Goal: Communication & Community: Share content

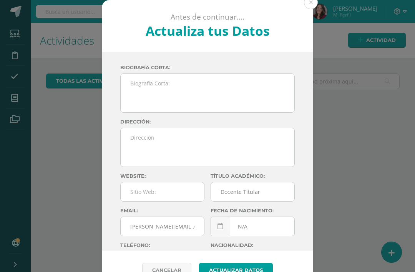
click at [306, 12] on div "Antes de continuar.... Actualiza tus Datos" at bounding box center [207, 26] width 211 height 52
click at [311, 6] on button at bounding box center [311, 2] width 14 height 14
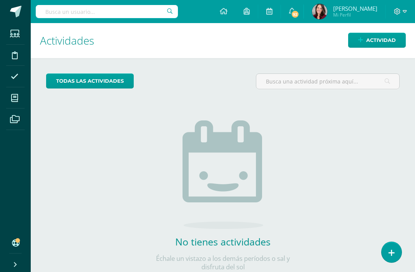
click at [367, 47] on span "Actividad" at bounding box center [381, 40] width 30 height 14
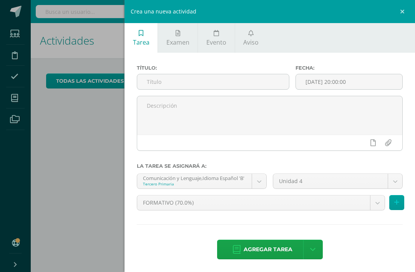
click at [255, 37] on link "Aviso" at bounding box center [251, 38] width 32 height 30
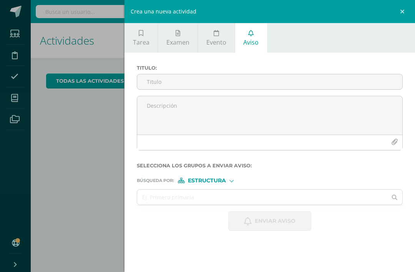
click at [170, 78] on input "Titulo :" at bounding box center [269, 81] width 265 height 15
click at [190, 82] on input "Avánceles tira Inteligente" at bounding box center [269, 81] width 265 height 15
click at [177, 82] on input "Avánceles tira Inteligente" at bounding box center [269, 81] width 265 height 15
click at [210, 80] on input "Avance Inteligente" at bounding box center [269, 81] width 265 height 15
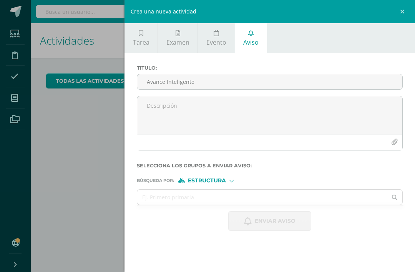
click at [164, 82] on input "Avance Inteligente" at bounding box center [269, 81] width 265 height 15
click at [222, 87] on input "Avance Lectura Inteligente" at bounding box center [269, 81] width 265 height 15
type input "Avance Lectura Inteligente y Dreambox"
click at [167, 108] on textarea at bounding box center [269, 115] width 265 height 38
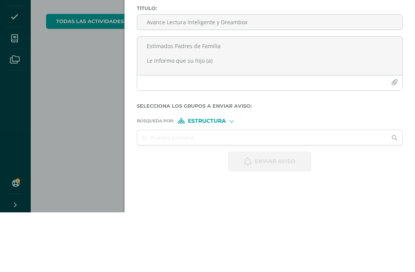
click at [205, 96] on textarea "Estimados Padres de Familia Le informo que su hijo (a)" at bounding box center [269, 115] width 265 height 38
click at [236, 96] on textarea "Estimados Padres de Familia Le informo que su hijo(a)" at bounding box center [269, 115] width 265 height 38
click at [333, 96] on textarea "Estimados Padres de Familia Le informo que su hij@ actualmente se encuentra tra…" at bounding box center [269, 115] width 265 height 38
click at [391, 96] on textarea "Estimados Padres de Familia Le informo que su hij@ actualmente se encuentra tra…" at bounding box center [269, 115] width 265 height 38
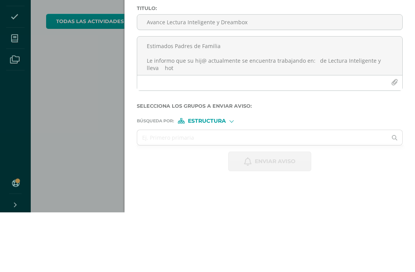
click at [174, 96] on textarea "Estimados Padres de Familia Le informo que su hij@ actualmente se encuentra tra…" at bounding box center [269, 115] width 265 height 38
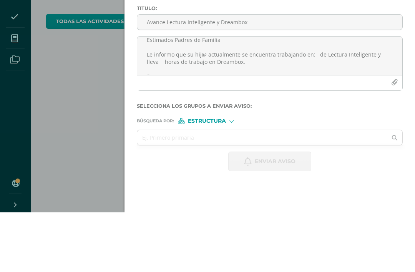
scroll to position [14, 0]
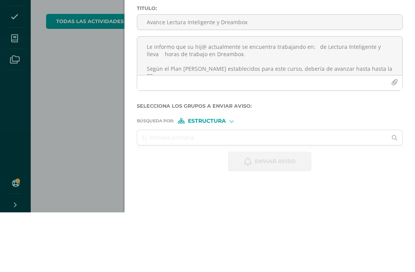
click at [349, 96] on textarea "Estimados Padres de Familia Le informo que su hij@ actualmente se encuentra tra…" at bounding box center [269, 115] width 265 height 38
click at [364, 96] on textarea "Estimados Padres de Familia Le informo que su hij@ actualmente se encuentra tra…" at bounding box center [269, 115] width 265 height 38
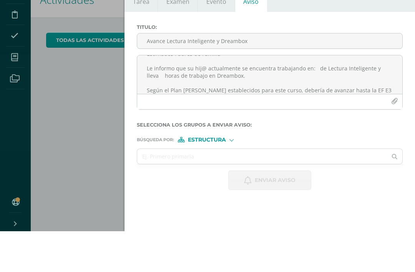
scroll to position [12, 0]
click at [313, 96] on textarea "Estimados Padres de Familia Le informo que su hij@ actualmente se encuentra tra…" at bounding box center [269, 115] width 265 height 38
click at [390, 96] on textarea "Estimados Padres de Familia Le informo que su hij@ actualmente se encuentra tra…" at bounding box center [269, 115] width 265 height 38
click at [391, 96] on textarea "Estimados Padres de Familia Le informo que su hij@ actualmente se encuentra tra…" at bounding box center [269, 115] width 265 height 38
click at [160, 96] on textarea "Estimados Padres de Familia Le informo que su hij@ actualmente se encuentra tra…" at bounding box center [269, 115] width 265 height 38
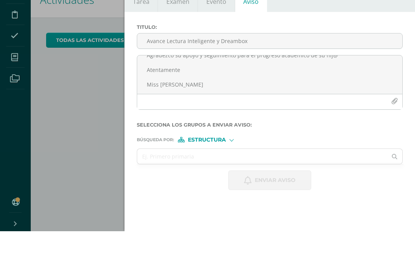
scroll to position [25, 0]
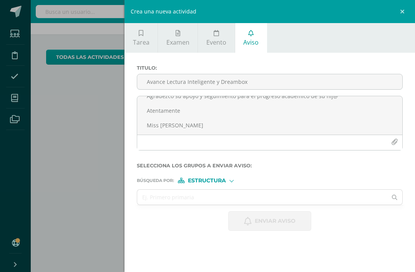
type textarea "Estimados Padres de Familia Le informo que su hij@ actualmente se encuentra tra…"
click at [228, 178] on div "Búsqueda por : Estructura Estructura Persona" at bounding box center [270, 177] width 266 height 12
click at [220, 181] on span "Estructura" at bounding box center [207, 180] width 38 height 4
click at [215, 203] on span "Persona" at bounding box center [210, 203] width 28 height 4
click at [208, 198] on input "text" at bounding box center [262, 197] width 250 height 15
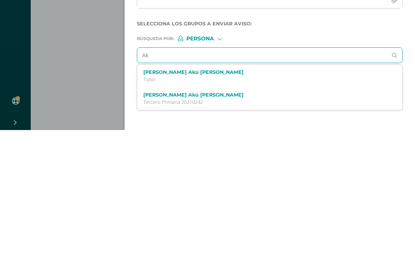
type input "A"
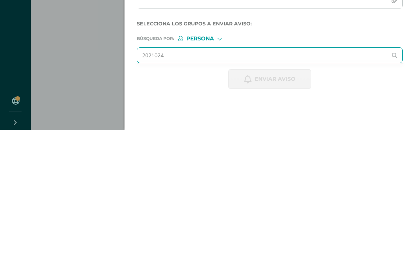
type input "20210242"
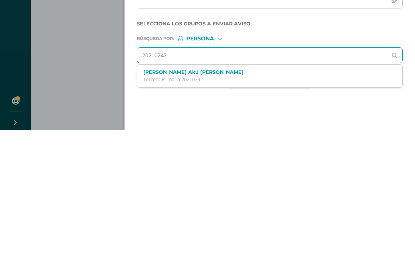
click at [182, 218] on p "Tercero Primaria 20210242" at bounding box center [264, 221] width 242 height 7
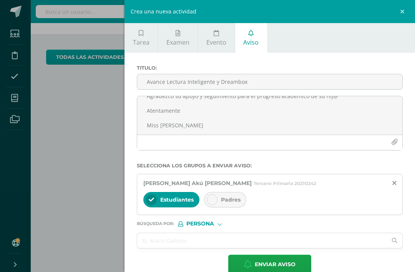
click at [220, 198] on div "Padres" at bounding box center [225, 199] width 42 height 15
click at [263, 265] on span "Enviar aviso" at bounding box center [275, 264] width 41 height 19
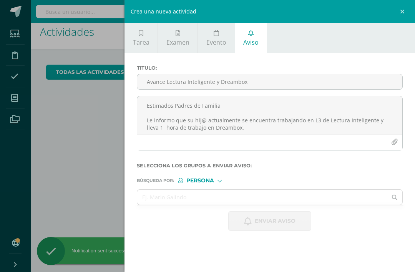
scroll to position [7, 0]
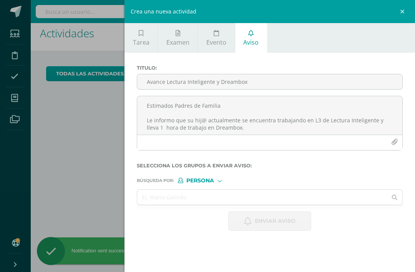
click at [74, 246] on div "Crea una nueva actividad Tarea Examen Evento Aviso Título: Fecha: [DATE] 20:00:…" at bounding box center [207, 136] width 415 height 272
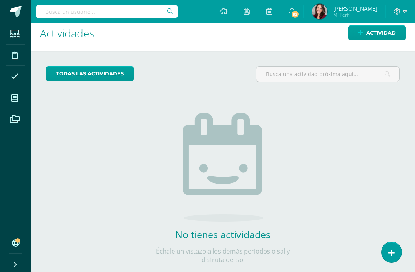
click at [399, 252] on link at bounding box center [392, 252] width 20 height 20
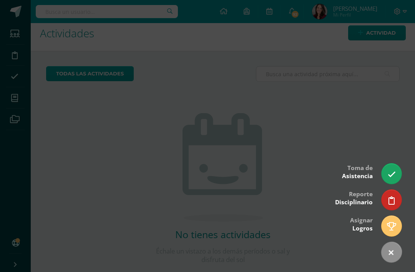
click at [261, 227] on div at bounding box center [207, 136] width 415 height 272
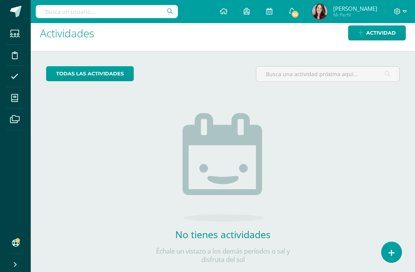
click at [74, 6] on input "text" at bounding box center [107, 11] width 142 height 13
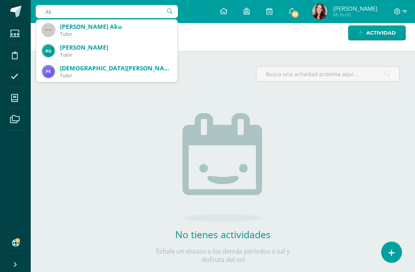
type input "A"
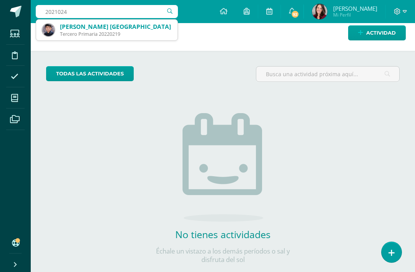
type input "20210242"
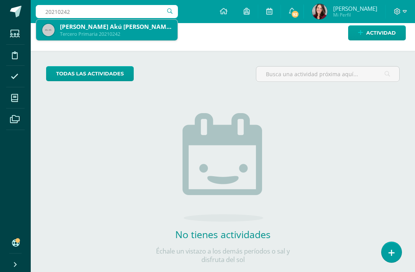
click at [110, 24] on div "[PERSON_NAME] Akú [PERSON_NAME]" at bounding box center [115, 27] width 111 height 8
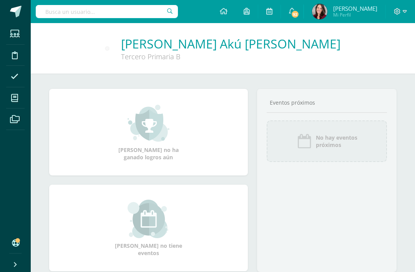
click at [299, 15] on span "92" at bounding box center [295, 14] width 8 height 8
click at [273, 13] on icon at bounding box center [269, 11] width 6 height 7
click at [258, 11] on link at bounding box center [247, 11] width 22 height 23
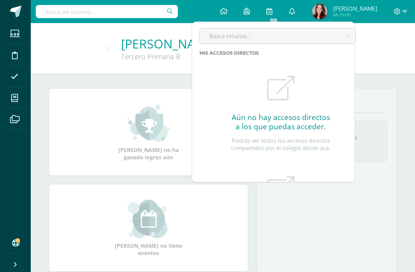
click at [273, 13] on icon at bounding box center [269, 11] width 6 height 7
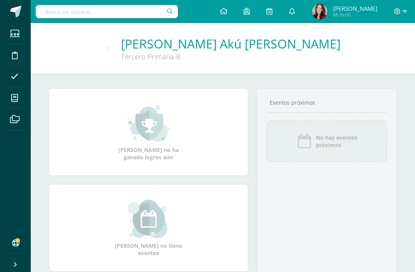
click at [236, 5] on link at bounding box center [224, 11] width 24 height 23
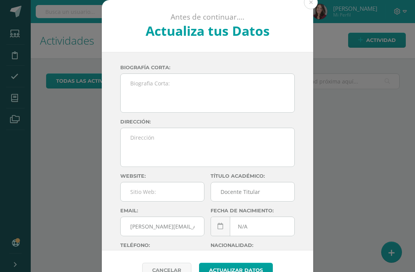
click at [314, 4] on button at bounding box center [311, 2] width 14 height 14
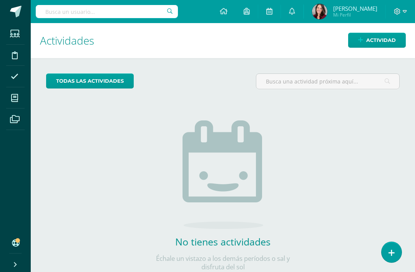
click at [377, 38] on span "Actividad" at bounding box center [381, 40] width 30 height 14
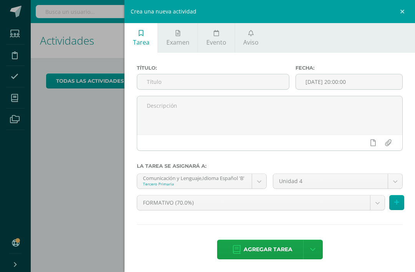
click at [252, 36] on icon at bounding box center [250, 33] width 5 height 6
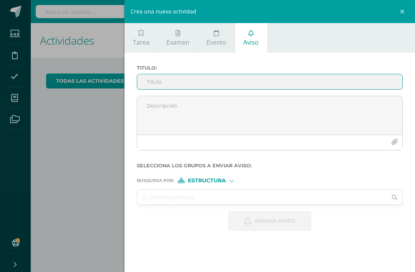
click at [148, 84] on input "Titulo :" at bounding box center [269, 81] width 265 height 15
type input "Avance Dreambox y Lectura Inteligente"
click at [163, 107] on textarea at bounding box center [269, 115] width 265 height 38
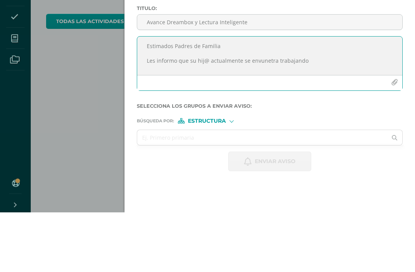
click at [261, 96] on textarea "Estimados Padres de Familia Les informo que su hij@ actualmente se envunetra tr…" at bounding box center [269, 115] width 265 height 38
click at [324, 96] on textarea "Estimados Padres de Familia Les informo que su hij@ actualmente se encuentra tr…" at bounding box center [269, 115] width 265 height 38
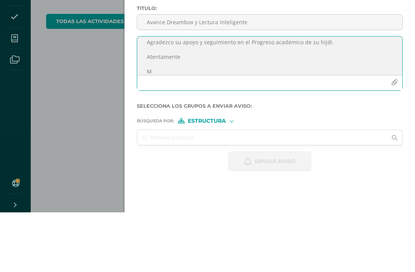
scroll to position [114, 0]
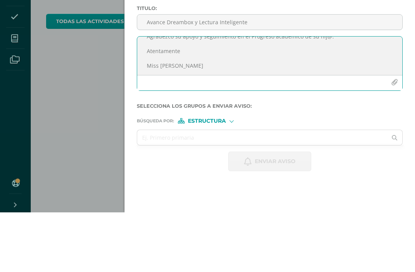
click at [179, 96] on textarea "Estimados Padres de Familia Les informo que su hij@ actualmente se encuentra tr…" at bounding box center [269, 115] width 265 height 38
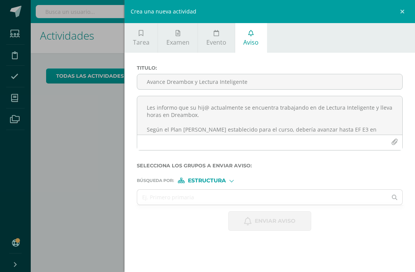
scroll to position [12, 0]
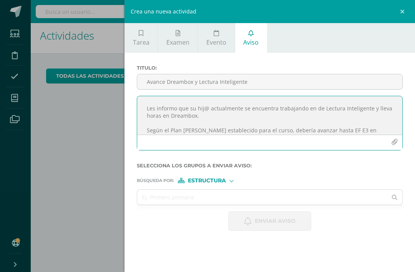
click at [316, 115] on textarea "Estimados Padres de Familia Les informo que su hij@ actualmente se encuentra tr…" at bounding box center [269, 115] width 265 height 38
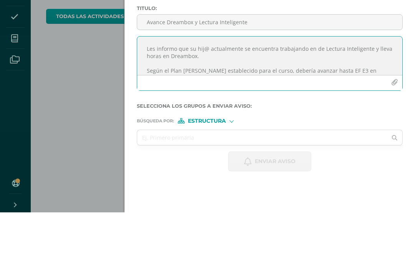
click at [278, 74] on input "Avance Dreambox y Lectura Inteligente" at bounding box center [269, 81] width 265 height 15
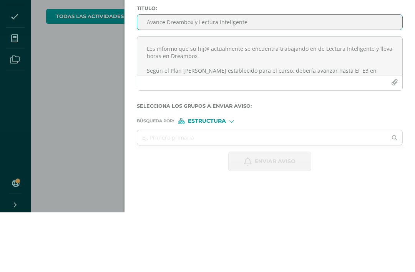
click at [312, 96] on textarea "Estimados Padres de Familia Les informo que su hij@ actualmente se encuentra tr…" at bounding box center [269, 115] width 265 height 38
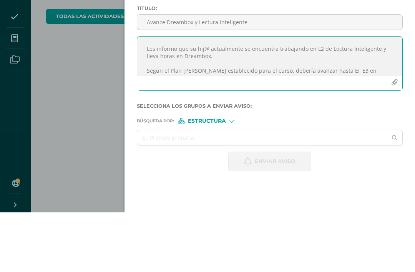
click at [393, 96] on textarea "Estimados Padres de Familia Les informo que su hij@ actualmente se encuentra tr…" at bounding box center [269, 115] width 265 height 38
click at [165, 96] on textarea "Estimados Padres de Familia Les informo que su hij@ actualmente se encuentra tr…" at bounding box center [269, 115] width 265 height 38
click at [235, 96] on textarea "Estimados Padres de Familia Les informo que su hij@ actualmente se encuentra tr…" at bounding box center [269, 115] width 265 height 38
click at [166, 96] on textarea "Estimados Padres de Familia Les informo que su hij@ actualmente se encuentra tr…" at bounding box center [269, 115] width 265 height 38
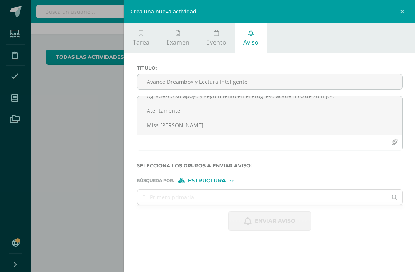
scroll to position [119, 0]
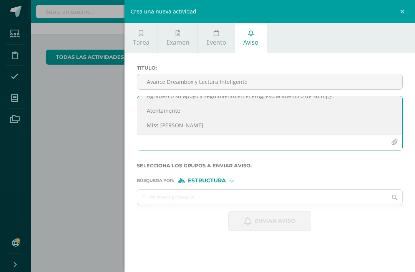
type textarea "Estimados Padres de Familia Les informo que su hij@ actualmente se encuentra tr…"
click at [227, 183] on div "Estructura" at bounding box center [207, 180] width 58 height 5
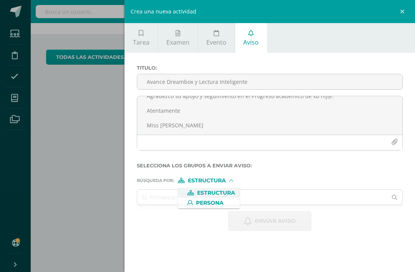
click at [206, 202] on span "Persona" at bounding box center [210, 203] width 28 height 4
click at [165, 201] on input "text" at bounding box center [262, 197] width 250 height 15
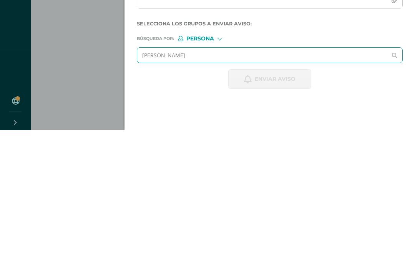
type input "Sofía alonzo"
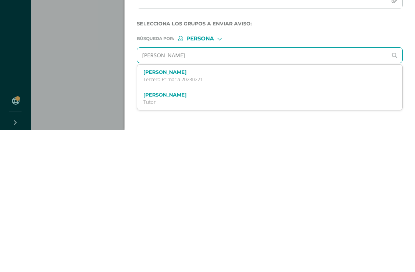
click at [203, 211] on label "Carmen Sofia Alonzo González" at bounding box center [264, 214] width 242 height 6
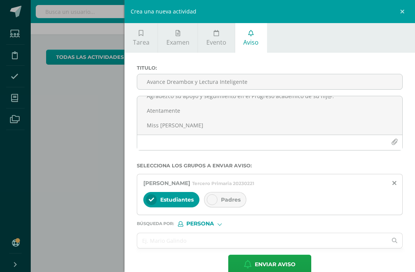
click at [222, 202] on span "Padres" at bounding box center [231, 199] width 20 height 7
click at [266, 264] on span "Enviar aviso" at bounding box center [275, 264] width 41 height 19
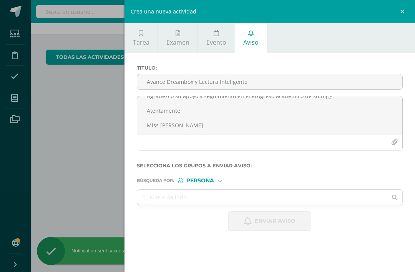
scroll to position [0, 0]
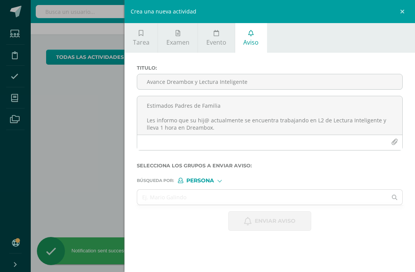
click at [157, 82] on input "Avance Dreambox y Lectura Inteligente" at bounding box center [269, 81] width 265 height 15
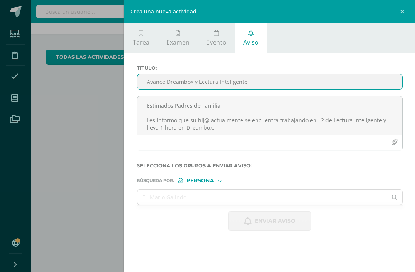
type input "Avance Dreambox y Lectura Inteligente"
click at [167, 110] on textarea "Estimados Padres de Familia Les informo que su hij@ actualmente se encuentra tr…" at bounding box center [269, 115] width 265 height 38
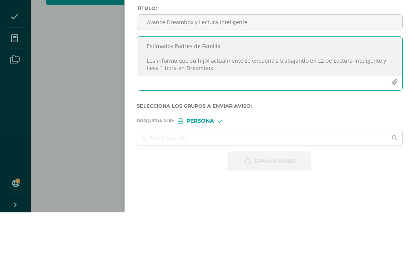
click at [154, 96] on textarea "Estimados Padres de Familia Les informo que su hij@ actualmente se encuentra tr…" at bounding box center [269, 115] width 265 height 38
paste textarea "de Lectura Inteligente y lleva horas"
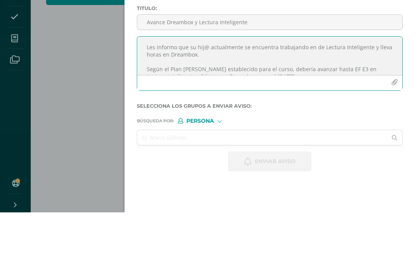
scroll to position [14, 0]
click at [311, 96] on textarea "Estimados Padres de Familia Les informo que su hij@ actualmente se encuentra tr…" at bounding box center [269, 115] width 265 height 38
click at [394, 96] on textarea "Estimados Padres de Familia Les informo que su hij@ actualmente se encuentra tr…" at bounding box center [269, 115] width 265 height 38
click at [161, 96] on textarea "Estimados Padres de Familia Les informo que su hij@ actualmente se encuentra tr…" at bounding box center [269, 115] width 265 height 38
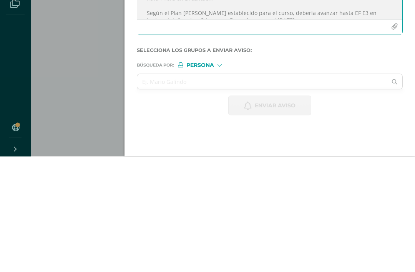
type textarea "Estimados Padres de Familia Les informo que su hij@ actualmente se encuentra tr…"
click at [226, 190] on input "text" at bounding box center [262, 197] width 250 height 15
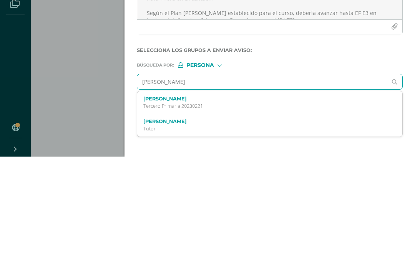
type input "Danna banves"
click at [201, 211] on label "Danna Nicole Bances Castellanos" at bounding box center [264, 214] width 242 height 6
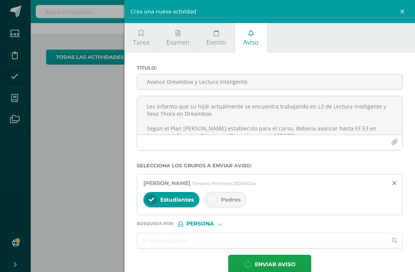
click at [216, 200] on div at bounding box center [212, 199] width 11 height 11
click at [265, 266] on span "Enviar aviso" at bounding box center [275, 264] width 41 height 19
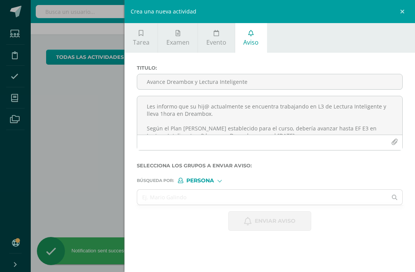
scroll to position [0, 0]
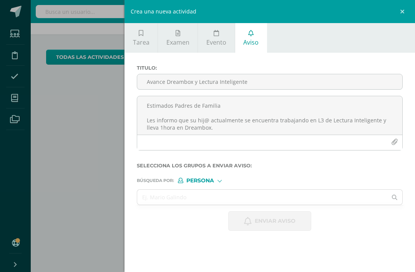
click at [161, 85] on input "Avance Dreambox y Lectura Inteligente" at bounding box center [269, 81] width 265 height 15
type input "Avance Dreambox y Lectura Inteligente"
click at [159, 109] on textarea "Estimados Padres de Familia Les informo que su hij@ actualmente se encuentra tr…" at bounding box center [269, 115] width 265 height 38
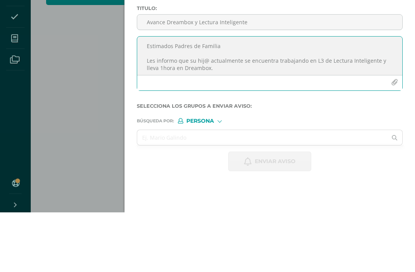
click at [160, 96] on textarea "Estimados Padres de Familia Les informo que su hij@ actualmente se encuentra tr…" at bounding box center [269, 115] width 265 height 38
paste textarea "de Lectura Inteligente y lleva horas"
click at [313, 96] on textarea "Estimados Padres de Familia Les informo que su hij@ actualmente se encuentra tr…" at bounding box center [269, 115] width 265 height 38
click at [396, 96] on textarea "Estimados Padres de Familia Les informo que su hij@ actualmente se encuentra tr…" at bounding box center [269, 115] width 265 height 38
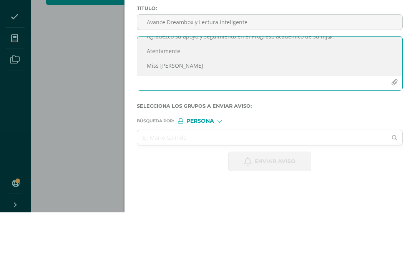
scroll to position [119, 0]
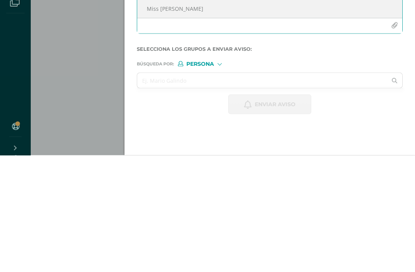
type textarea "Estimados Padres de Familia Les informo que su hij@ actualmente se encuentra tr…"
click at [196, 190] on input "text" at bounding box center [262, 197] width 250 height 15
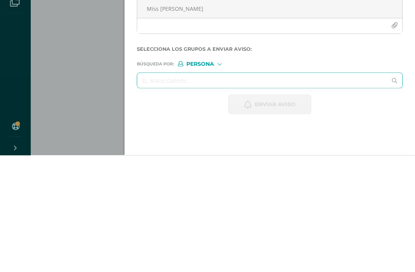
type input "D"
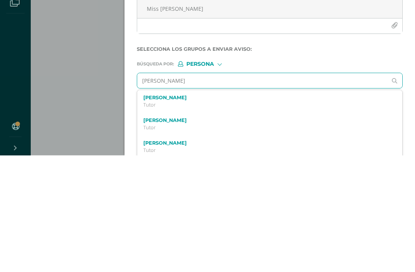
type input "Valentina beltran"
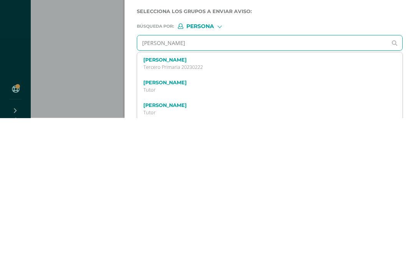
click at [180, 211] on label "Valentina Isabel Beltrán García" at bounding box center [264, 214] width 242 height 6
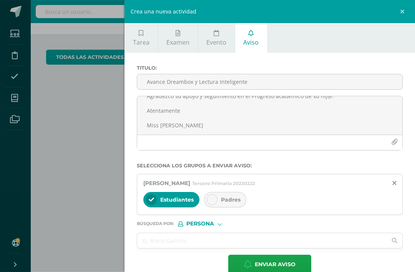
click at [215, 202] on icon at bounding box center [212, 199] width 5 height 5
click at [272, 265] on span "Enviar aviso" at bounding box center [275, 264] width 41 height 19
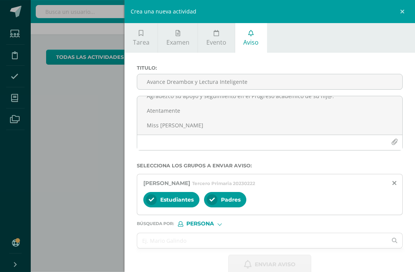
scroll to position [0, 0]
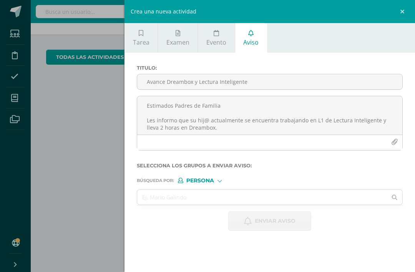
click at [164, 110] on textarea "Estimados Padres de Familia Les informo que su hij@ actualmente se encuentra tr…" at bounding box center [269, 115] width 265 height 38
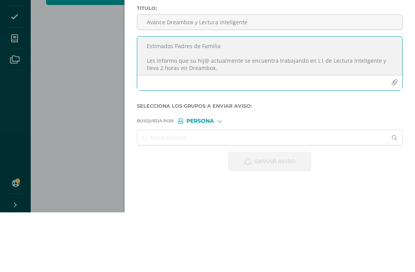
click at [160, 74] on input "Avance Dreambox y Lectura Inteligente" at bounding box center [269, 81] width 265 height 15
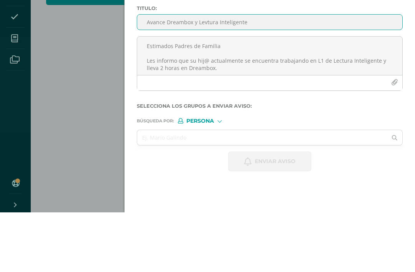
click at [209, 74] on input "Avance Dreambox y Levtura Inteligente" at bounding box center [269, 81] width 265 height 15
type input "Avance Dreambox y Lectura Inteligente"
click at [169, 96] on textarea "Estimados Padres de Familia Les informo que su hij@ actualmente se encuentra tr…" at bounding box center [269, 115] width 265 height 38
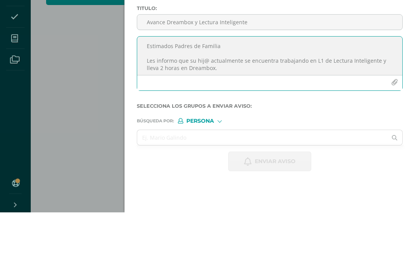
click at [157, 96] on textarea "Estimados Padres de Familia Les informo que su hij@ actualmente se encuentra tr…" at bounding box center [269, 115] width 265 height 38
click at [158, 96] on textarea "Estimados Padres de Familia Les informo que su hij@ actualmente se encuentra tr…" at bounding box center [269, 115] width 265 height 38
click at [160, 96] on textarea "Estimados Padres de Familia Les informo que su hij@ actualmente se encuentra tr…" at bounding box center [269, 115] width 265 height 38
paste textarea "de Lectura Inteligente y lleva"
click at [309, 96] on textarea "Estimados Padres de Familia Les informo que su hij@ actualmente se encuentra tr…" at bounding box center [269, 115] width 265 height 38
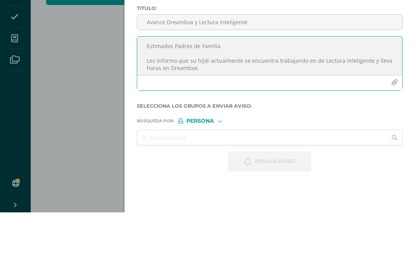
click at [311, 96] on textarea "Estimados Padres de Familia Les informo que su hij@ actualmente se encuentra tr…" at bounding box center [269, 115] width 265 height 38
click at [398, 96] on textarea "Estimados Padres de Familia Les informo que su hij@ actualmente se encuentra tr…" at bounding box center [269, 115] width 265 height 38
click at [165, 96] on textarea "Estimados Padres de Familia Les informo que su hij@ actualmente se encuentra tr…" at bounding box center [269, 115] width 265 height 38
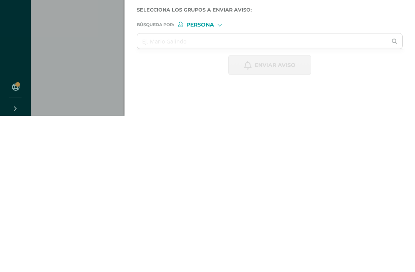
scroll to position [119, 0]
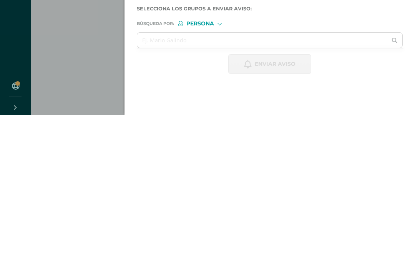
type textarea "Estimados Padres de Familia Les informo que su hij@ actualmente se encuentra tr…"
click at [193, 190] on input "text" at bounding box center [262, 197] width 250 height 15
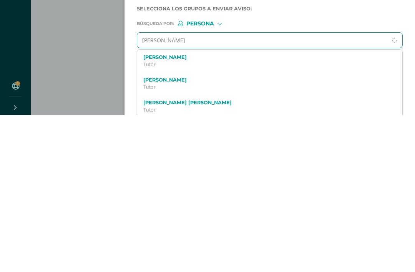
type input "Arturo Castellanos"
click at [173, 234] on label "Matías Guillermo Arturo Castellanos Argueta" at bounding box center [264, 237] width 242 height 6
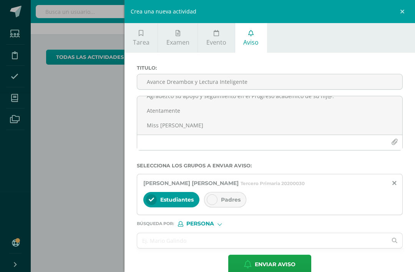
click at [219, 200] on div "Padres" at bounding box center [225, 199] width 42 height 15
click at [268, 269] on span "Enviar aviso" at bounding box center [275, 264] width 41 height 19
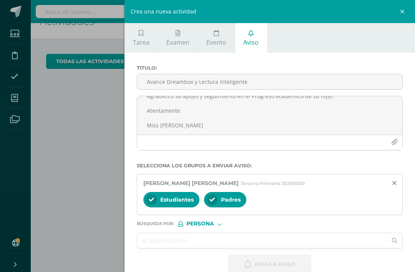
scroll to position [0, 0]
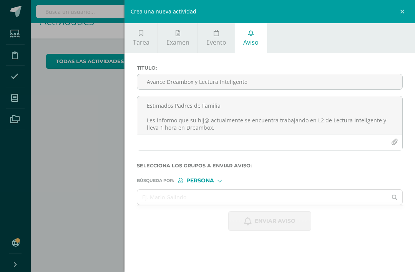
click at [163, 82] on input "Avance Dreambox y Lectura Inteligente" at bounding box center [269, 81] width 265 height 15
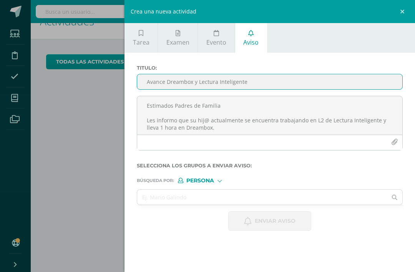
type input "Avance Dreambox y Lectura Inteligente"
click at [159, 105] on textarea "Estimados Padres de Familia Les informo que su hij@ actualmente se encuentra tr…" at bounding box center [269, 115] width 265 height 38
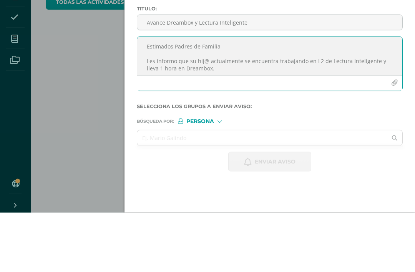
click at [153, 96] on textarea "Estimados Padres de Familia Les informo que su hij@ actualmente se encuentra tr…" at bounding box center [269, 115] width 265 height 38
click at [154, 96] on textarea "Estimados Padres de Familia Les informo que su hij@ actualmente se encuentra tr…" at bounding box center [269, 115] width 265 height 38
paste textarea "de Lectura Inteligente y lleva horas"
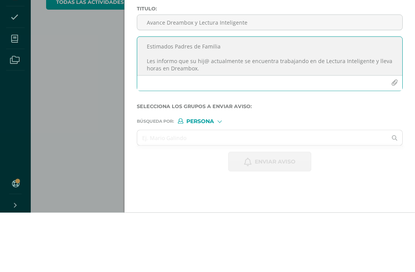
click at [312, 96] on textarea "Estimados Padres de Familia Les informo que su hij@ actualmente se encuentra tr…" at bounding box center [269, 115] width 265 height 38
click at [394, 96] on textarea "Estimados Padres de Familia Les informo que su hij@ actualmente se encuentra tr…" at bounding box center [269, 115] width 265 height 38
click at [162, 96] on textarea "Estimados Padres de Familia Les informo que su hij@ actualmente se encuentra tr…" at bounding box center [269, 115] width 265 height 38
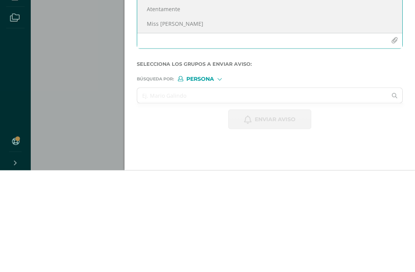
scroll to position [119, 0]
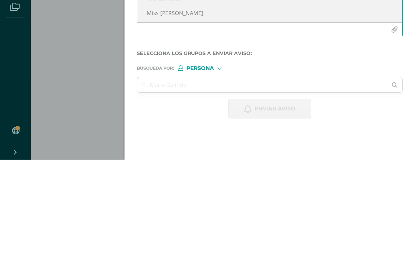
type textarea "Estimados Padres de Familia Les informo que su hij@ actualmente se encuentra tr…"
click at [184, 190] on input "text" at bounding box center [262, 197] width 250 height 15
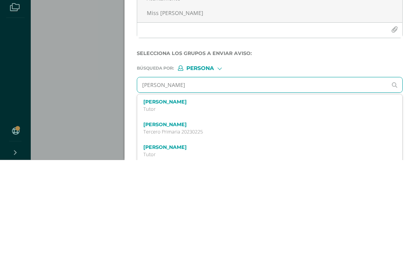
type input "Fabián Gonzalez"
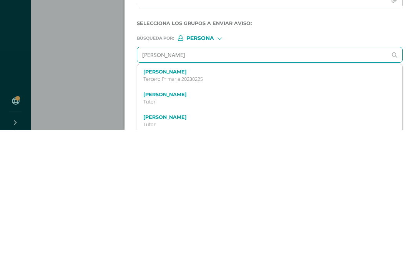
click at [210, 211] on label "Carlos Fabián González Chavarría" at bounding box center [264, 214] width 242 height 6
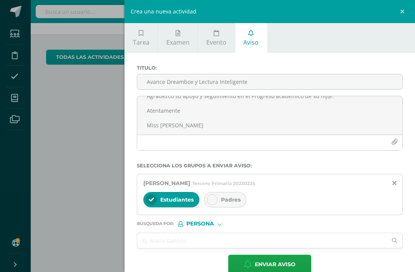
click at [211, 200] on icon at bounding box center [212, 199] width 5 height 5
click at [282, 259] on span "Enviar aviso" at bounding box center [275, 264] width 41 height 19
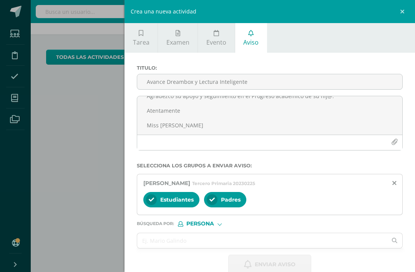
scroll to position [0, 0]
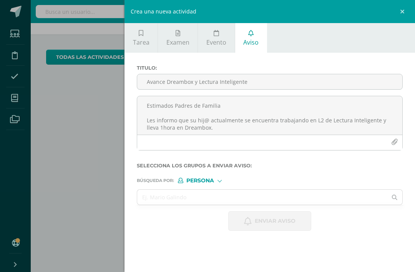
click at [153, 84] on input "Avance Dreambox y Lectura Inteligente" at bounding box center [269, 81] width 265 height 15
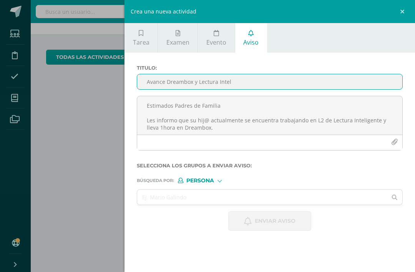
type input "Avance Dreambox y Lectura Intel"
click at [213, 115] on textarea "Estimados Padres de Familia Les informo que su hij@ actualmente se encuentra tr…" at bounding box center [269, 115] width 265 height 38
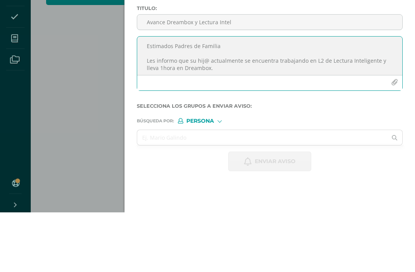
click at [158, 96] on textarea "Estimados Padres de Familia Les informo que su hij@ actualmente se encuentra tr…" at bounding box center [269, 115] width 265 height 38
paste textarea "de Lectura Inteligente y lleva horas"
click at [313, 96] on textarea "Estimados Padres de Familia Les informo que su hij@ actualmente se encuentra tr…" at bounding box center [269, 115] width 265 height 38
click at [394, 96] on textarea "Estimados Padres de Familia Les informo que su hij@ actualmente se encuentra tr…" at bounding box center [269, 115] width 265 height 38
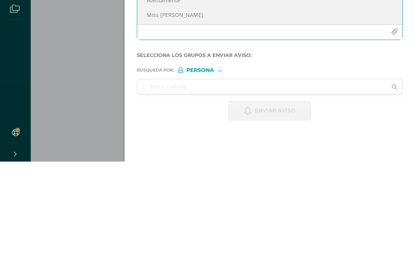
scroll to position [119, 0]
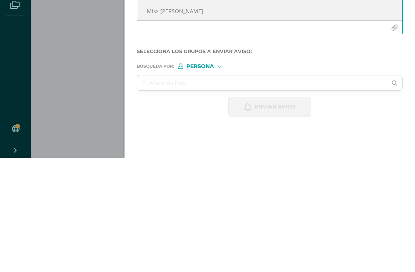
type textarea "Estimados Padres de Familia Les informo que su hij@ actualmente se encuentra tr…"
click at [183, 190] on input "text" at bounding box center [262, 197] width 250 height 15
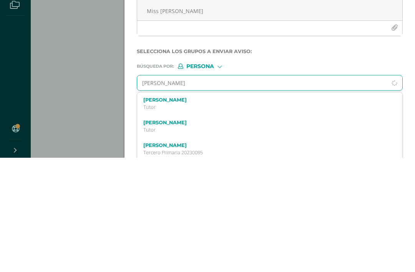
type input "Marisabel Melendez"
click at [195, 218] on p "Tercero Primaria 20230095" at bounding box center [264, 221] width 242 height 7
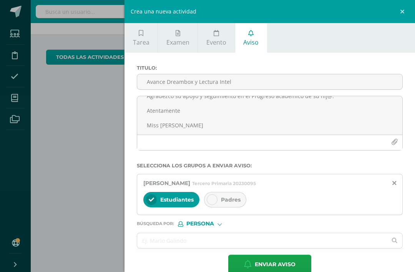
click at [211, 200] on icon at bounding box center [212, 199] width 5 height 5
click at [266, 268] on span "Enviar aviso" at bounding box center [275, 264] width 41 height 19
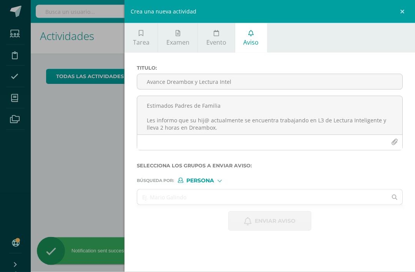
scroll to position [0, 0]
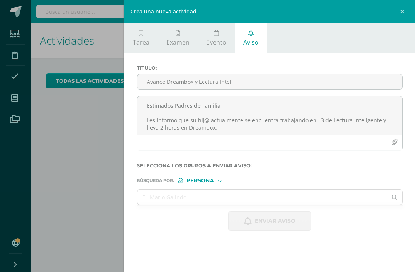
click at [159, 78] on input "Avance Dreambox y Lectura Intel" at bounding box center [269, 81] width 265 height 15
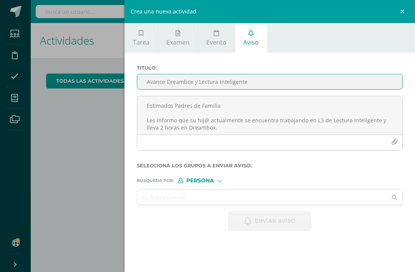
type input "Avance Dreambox y Lectura Inteligente"
click at [164, 108] on textarea "Estimados Padres de Familia Les informo que su hij@ actualmente se encuentra tr…" at bounding box center [269, 115] width 265 height 38
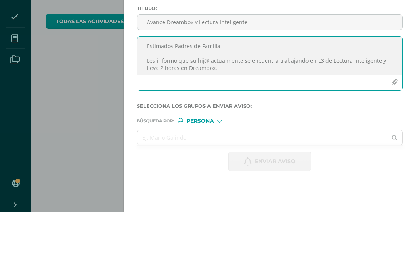
click at [157, 96] on textarea "Estimados Padres de Familia Les informo que su hij@ actualmente se encuentra tr…" at bounding box center [269, 115] width 265 height 38
paste textarea "de Lectura Inteligente y lleva"
click at [311, 96] on textarea "Estimados Padres de Familia Les informo que su hij@ actualmente se encuentra tr…" at bounding box center [269, 115] width 265 height 38
click at [391, 96] on textarea "Estimados Padres de Familia Les informo que su hij@ actualmente se encuentra tr…" at bounding box center [269, 115] width 265 height 38
click at [394, 96] on textarea "Estimados Padres de Familia Les informo que su hij@ actualmente se encuentra tr…" at bounding box center [269, 115] width 265 height 38
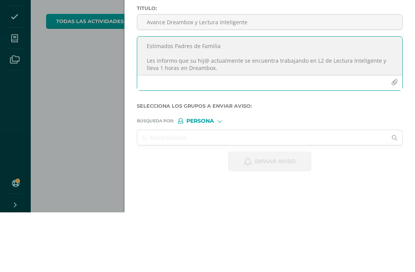
click at [166, 96] on textarea "Estimados Padres de Familia Les informo que su hij@ actualmente se encuentra tr…" at bounding box center [269, 115] width 265 height 38
click at [214, 96] on textarea "Estimados Padres de Familia Les informo que su hij@ actualmente se encuentra tr…" at bounding box center [269, 115] width 265 height 38
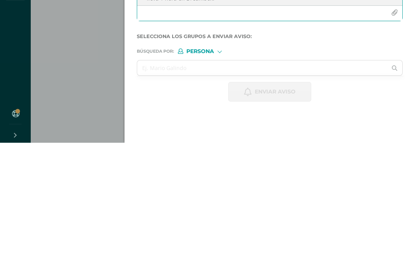
type textarea "Estimados Padres de Familia Les informo que su hij@ actualmente se encuentra tr…"
click at [184, 190] on input "text" at bounding box center [262, 197] width 250 height 15
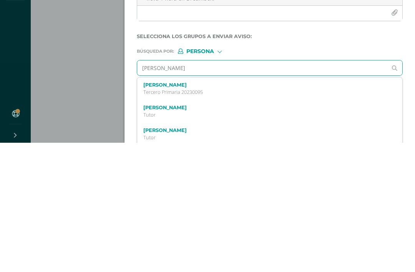
type input "Adrián noriega"
click at [203, 211] on label "Adrián Estuardo Noriega Jacobo" at bounding box center [264, 214] width 242 height 6
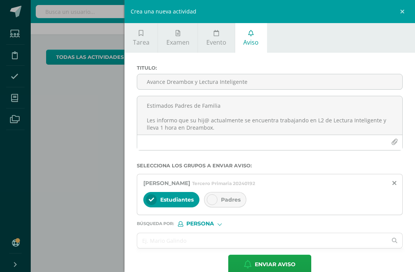
click at [209, 205] on div at bounding box center [212, 199] width 11 height 11
click at [272, 266] on span "Enviar aviso" at bounding box center [275, 264] width 41 height 19
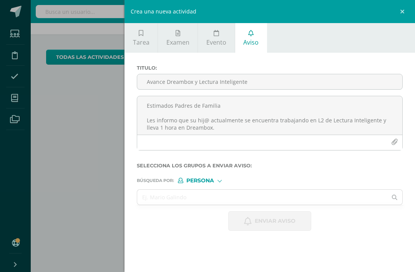
click at [160, 81] on input "Avance Dreambox y Lectura Inteligente" at bounding box center [269, 81] width 265 height 15
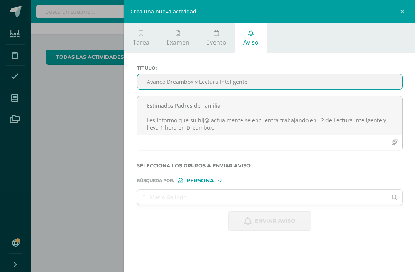
type input "Avance Dreambox y Lectura Inteligente"
click at [203, 103] on textarea "Estimados Padres de Familia Les informo que su hij@ actualmente se encuentra tr…" at bounding box center [269, 115] width 265 height 38
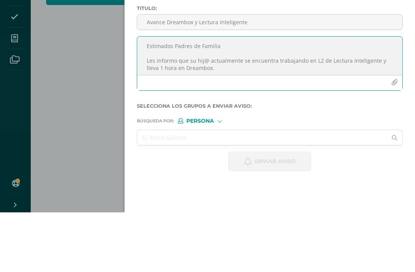
click at [170, 96] on textarea "Estimados Padres de Familia Les informo que su hij@ actualmente se encuentra tr…" at bounding box center [269, 115] width 265 height 38
paste textarea "de Lectura Inteligente y lleva horas"
click at [313, 96] on textarea "Estimados Padres de Familia Les informo que su hij@ actualmente se encuentra tr…" at bounding box center [269, 115] width 265 height 38
click at [377, 96] on textarea "Estimados Padres de Familia Les informo que su hij@ actualmente se encuentra tr…" at bounding box center [269, 115] width 265 height 38
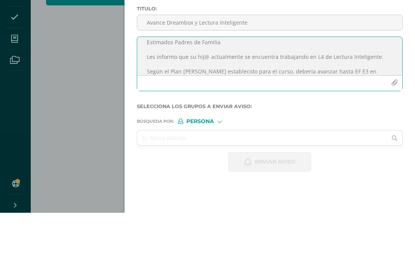
scroll to position [3, 0]
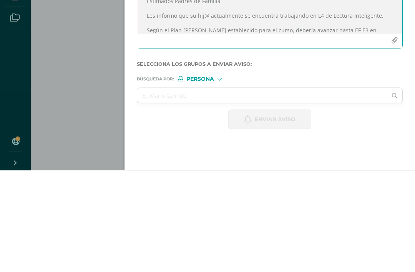
type textarea "Estimados Padres de Familia Les informo que su hij@ actualmente se encuentra tr…"
click at [174, 190] on input "text" at bounding box center [262, 197] width 250 height 15
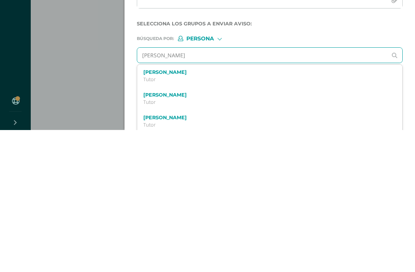
scroll to position [0, 0]
click at [201, 190] on input "Santisteban" at bounding box center [262, 197] width 250 height 15
type input "Santisteban victo"
click at [205, 229] on div "Maria Victoria Santisteban Yool Tercero Primaria 20200073" at bounding box center [269, 240] width 265 height 23
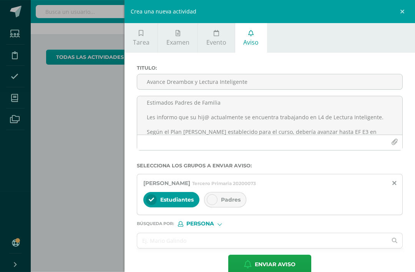
click at [214, 200] on icon at bounding box center [212, 199] width 5 height 5
click at [258, 266] on span "Enviar aviso" at bounding box center [275, 264] width 41 height 19
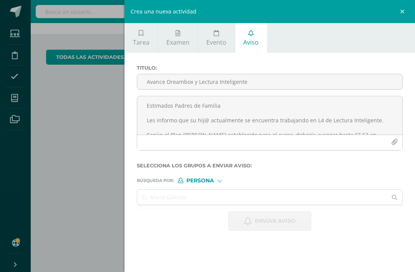
click at [158, 110] on textarea "Estimados Padres de Familia Les informo que su hij@ actualmente se encuentra tr…" at bounding box center [269, 115] width 265 height 38
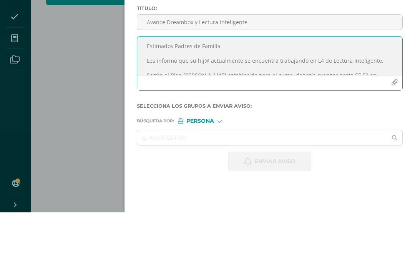
click at [160, 74] on input "Avance Dreambox y Lectura Inteligente" at bounding box center [269, 81] width 265 height 15
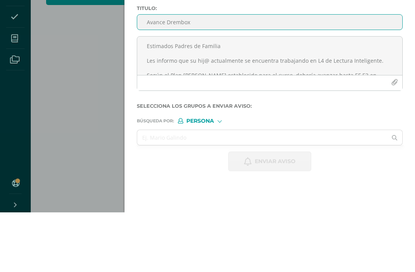
type input "Avance Drembox"
click at [179, 96] on textarea "Estimados Padres de Familia Les informo que su hij@ actualmente se encuentra tr…" at bounding box center [269, 115] width 265 height 38
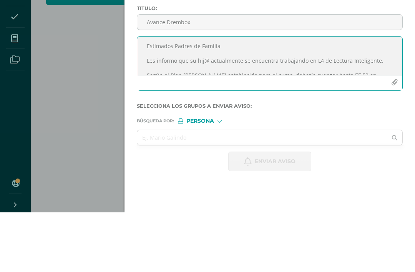
click at [167, 96] on textarea "Estimados Padres de Familia Les informo que su hij@ actualmente se encuentra tr…" at bounding box center [269, 115] width 265 height 38
paste textarea "de Lectura Inteligente y lleva horas en Dreambox"
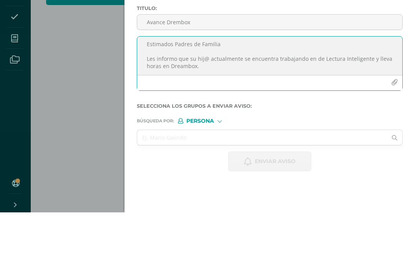
scroll to position [2, 0]
click at [309, 96] on textarea "Estimados Padres de Familia Les informo que su hij@ actualmente se encuentra tr…" at bounding box center [269, 115] width 265 height 38
click at [245, 96] on textarea "Estimados Padres de Familia Les informo que su hij@ actualmente se encuentra tr…" at bounding box center [269, 115] width 265 height 38
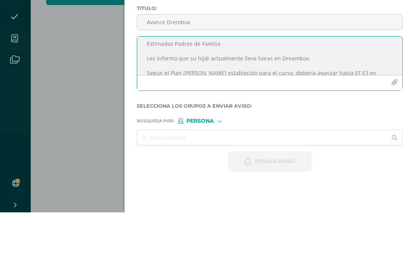
click at [256, 96] on textarea "Estimados Padres de Familia Les informo que su hij@ actualmente lleva horas en …" at bounding box center [269, 115] width 265 height 38
click at [273, 96] on textarea "Estimados Padres de Familia Les informo que su hij@ actualmente lleva 1 horas e…" at bounding box center [269, 115] width 265 height 38
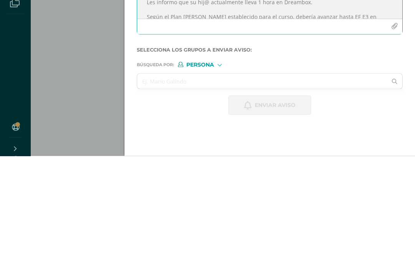
type textarea "Estimados Padres de Familia Les informo que su hij@ actualmente lleva 1 hora en…"
click at [205, 190] on input "text" at bounding box center [262, 197] width 250 height 15
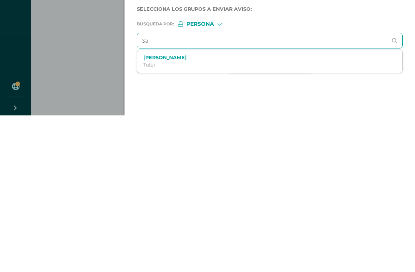
type input "S"
type input "Mía"
click at [232, 234] on label "Mía Zniev Salala Jimenez" at bounding box center [264, 237] width 242 height 6
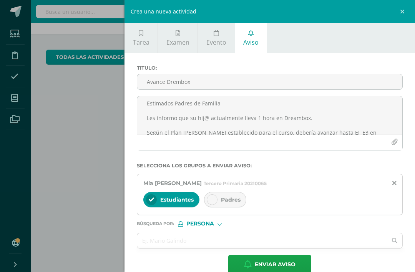
click at [215, 203] on div at bounding box center [212, 199] width 11 height 11
click at [268, 268] on span "Enviar aviso" at bounding box center [275, 264] width 41 height 19
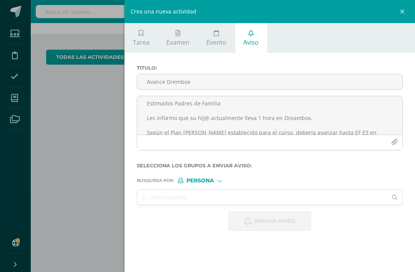
scroll to position [0, 0]
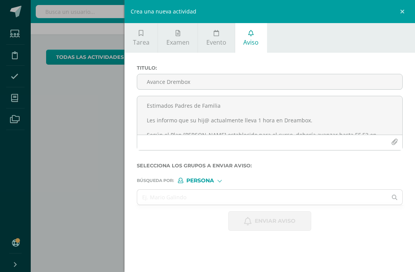
click at [156, 84] on input "Avance Drembox" at bounding box center [269, 81] width 265 height 15
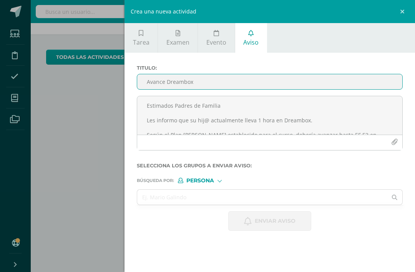
type input "Avance Dreambox"
click at [170, 107] on textarea "Estimados Padres de Familia Les informo que su hij@ actualmente lleva 1 hora en…" at bounding box center [269, 115] width 265 height 38
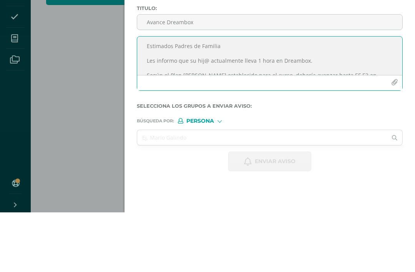
click at [159, 96] on textarea "Estimados Padres de Familia Les informo que su hij@ actualmente lleva 1 hora en…" at bounding box center [269, 115] width 265 height 38
paste textarea "se encuentra trabajando en de Lectura Inteligente y lleva horas"
click at [259, 96] on textarea "Estimados Padres de Familia Les informo que su hij@ actualmente se encuentra tr…" at bounding box center [269, 115] width 265 height 38
click at [254, 96] on textarea "Estimados Padres de Familia Les informo que su hij@ actualmente lleva horas en …" at bounding box center [269, 115] width 265 height 38
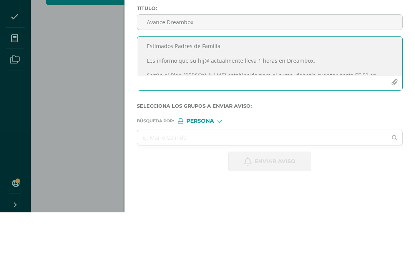
click at [273, 96] on textarea "Estimados Padres de Familia Les informo que su hij@ actualmente lleva 1 horas e…" at bounding box center [269, 115] width 265 height 38
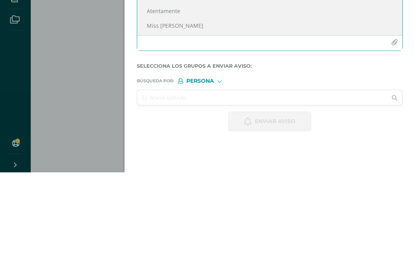
scroll to position [111, 0]
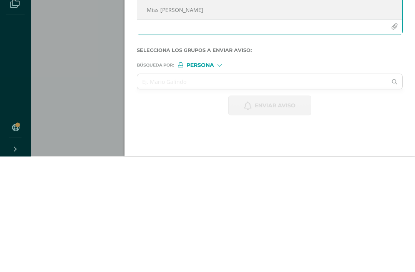
type textarea "Estimados Padres de Familia Les informo que su hij@ actualmente lleva 1 hora en…"
click at [242, 190] on input "text" at bounding box center [262, 197] width 250 height 15
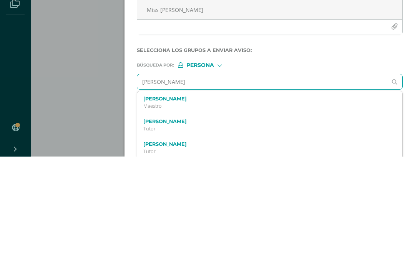
type input "Sofía luna"
click at [205, 211] on label "Sofía Sharlott Luna Figueroa" at bounding box center [264, 214] width 242 height 6
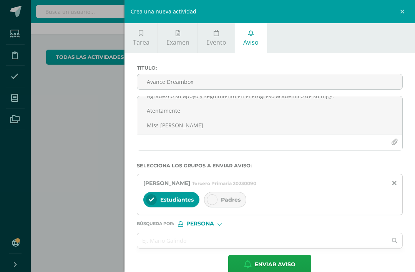
click at [215, 202] on icon at bounding box center [212, 199] width 5 height 5
click at [264, 266] on span "Enviar aviso" at bounding box center [275, 264] width 41 height 19
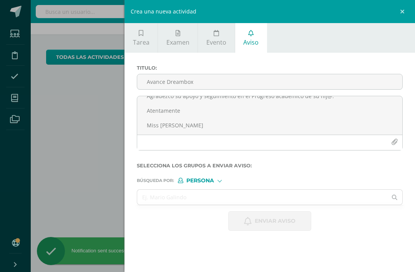
scroll to position [0, 0]
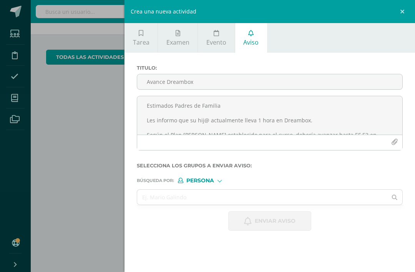
click at [148, 80] on input "Avance Dreambox" at bounding box center [269, 81] width 265 height 15
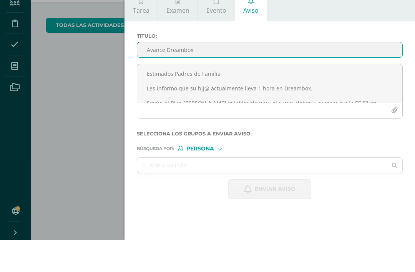
type input "Avance Dreambox"
click at [165, 96] on textarea "Estimados Padres de Familia Les informo que su hij@ actualmente lleva 1 hora en…" at bounding box center [269, 115] width 265 height 38
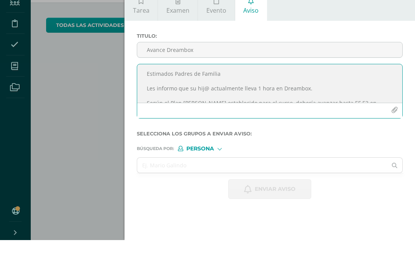
click at [153, 96] on textarea "Estimados Padres de Familia Les informo que su hij@ actualmente lleva 1 hora en…" at bounding box center [269, 115] width 265 height 38
paste textarea "se encuentra trabajando en de Lectura Inteligente y lleva horas"
click at [244, 96] on textarea "Estimados Padres de Familia Les informo que su hij@ actualmente se encuentra tr…" at bounding box center [269, 115] width 265 height 38
click at [257, 96] on textarea "Estimados Padres de Familia Les informo que su hij@ actualmente lleva horas en …" at bounding box center [269, 115] width 265 height 38
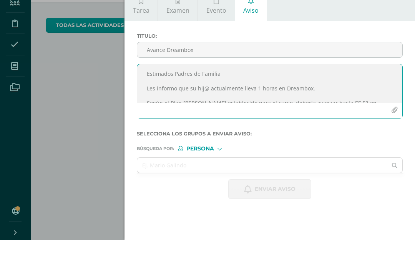
click at [274, 96] on textarea "Estimados Padres de Familia Les informo que su hij@ actualmente lleva 1 horas e…" at bounding box center [269, 115] width 265 height 38
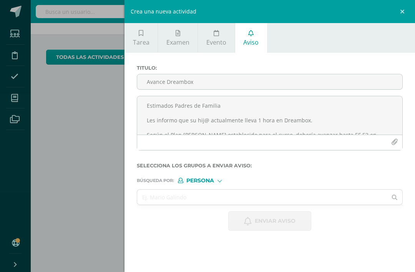
type textarea "Estimados Padres de Familia Les informo que su hij@ actualmente lleva 1 hora en…"
click at [208, 195] on input "text" at bounding box center [262, 197] width 250 height 15
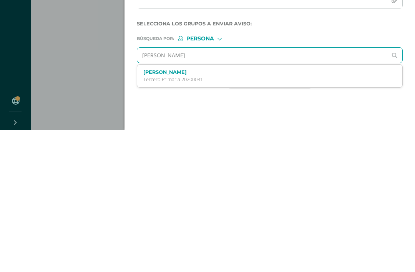
type input "Gil palomo"
click at [200, 218] on p "Tercero Primaria 20200031" at bounding box center [264, 221] width 242 height 7
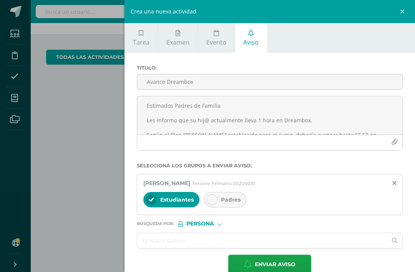
click at [216, 198] on div at bounding box center [212, 199] width 11 height 11
click at [267, 269] on span "Enviar aviso" at bounding box center [275, 264] width 41 height 19
